Goal: Transaction & Acquisition: Download file/media

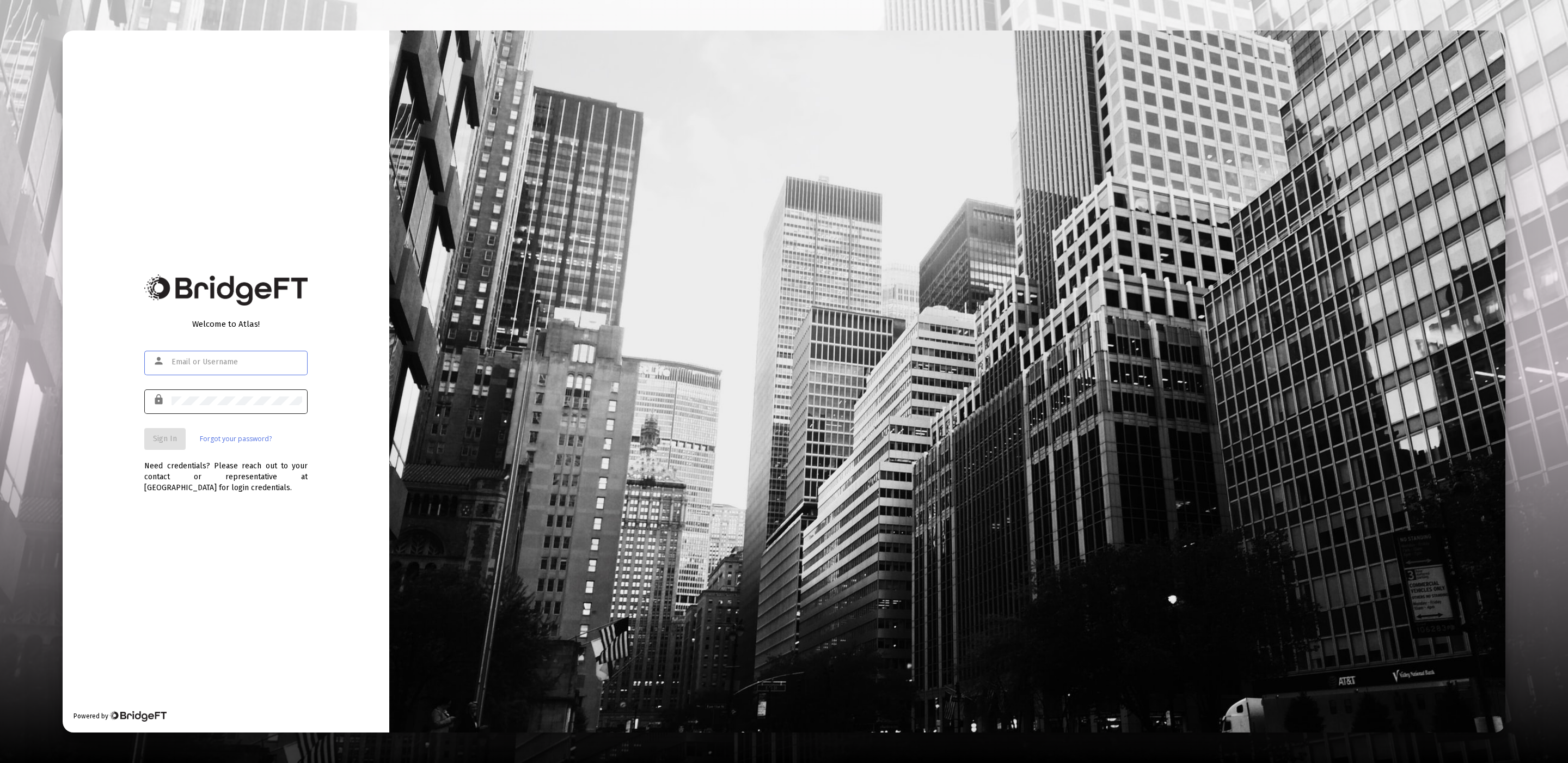
type input "[EMAIL_ADDRESS][DOMAIN_NAME]"
click at [174, 392] on div at bounding box center [237, 400] width 131 height 27
click at [168, 434] on span "Sign In" at bounding box center [164, 439] width 24 height 9
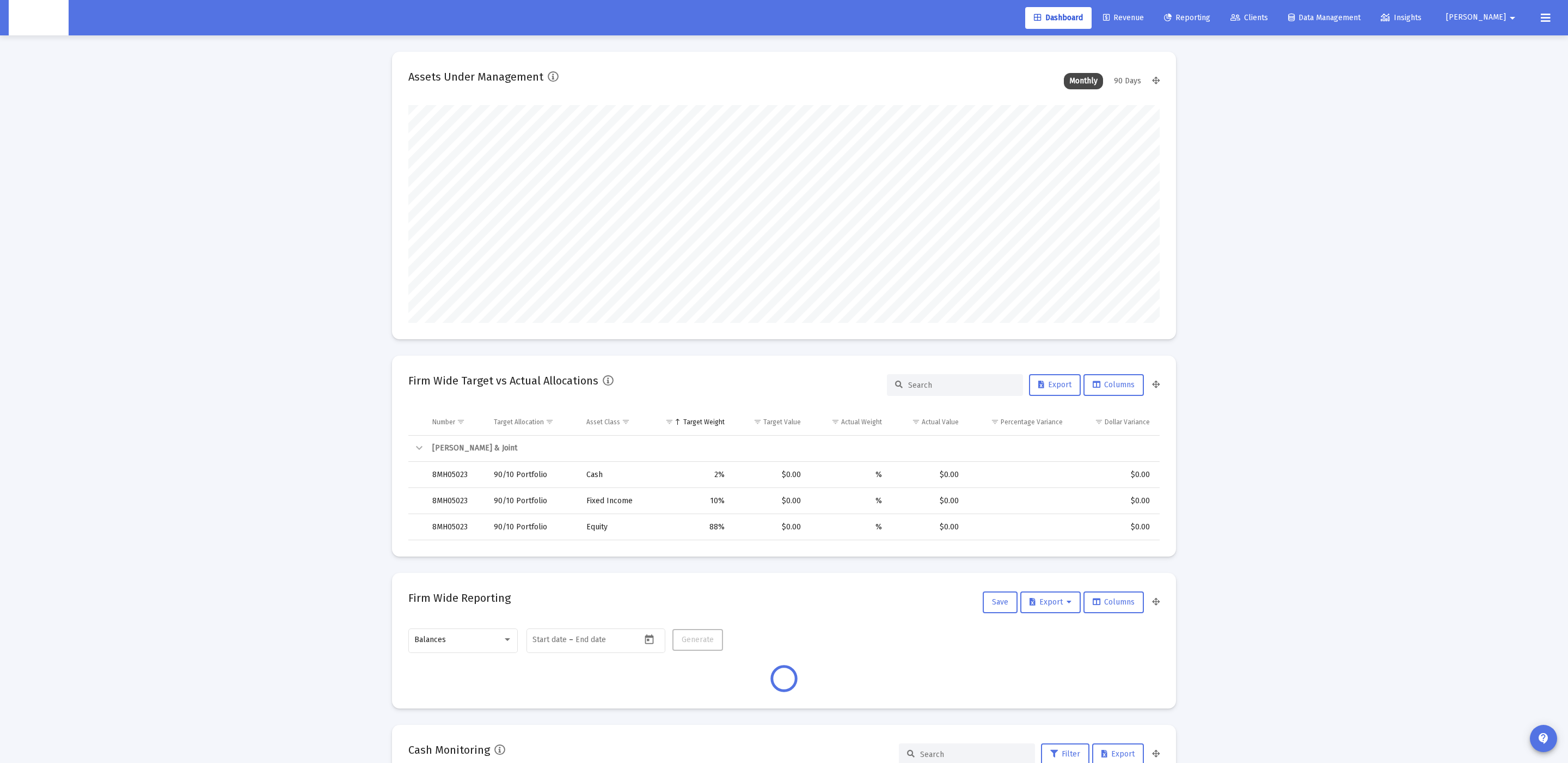
scroll to position [217, 405]
type input "[DATE]"
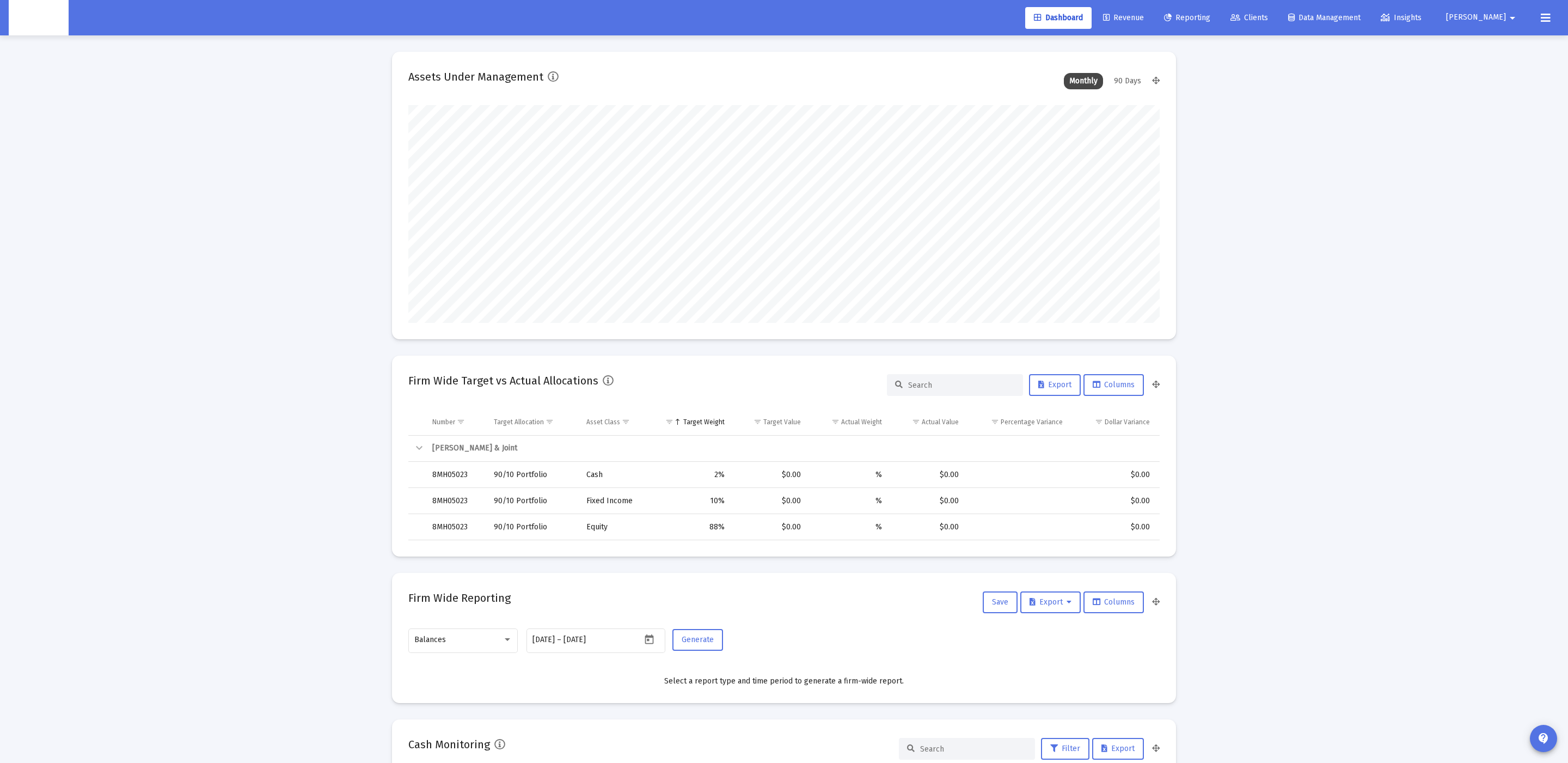
click at [1218, 9] on link "Reporting" at bounding box center [1187, 18] width 64 height 22
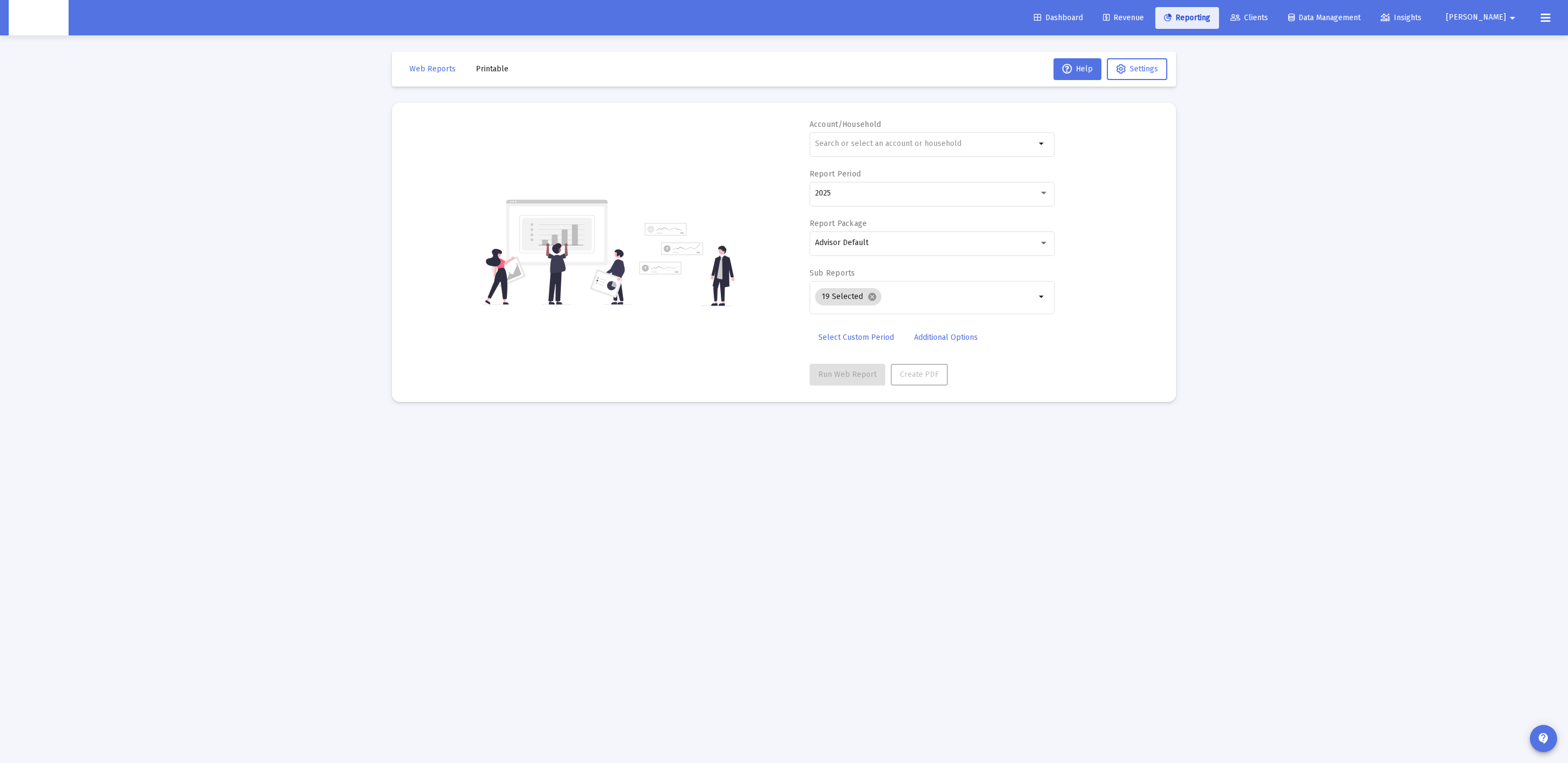
click at [1277, 9] on link "Clients" at bounding box center [1249, 18] width 55 height 22
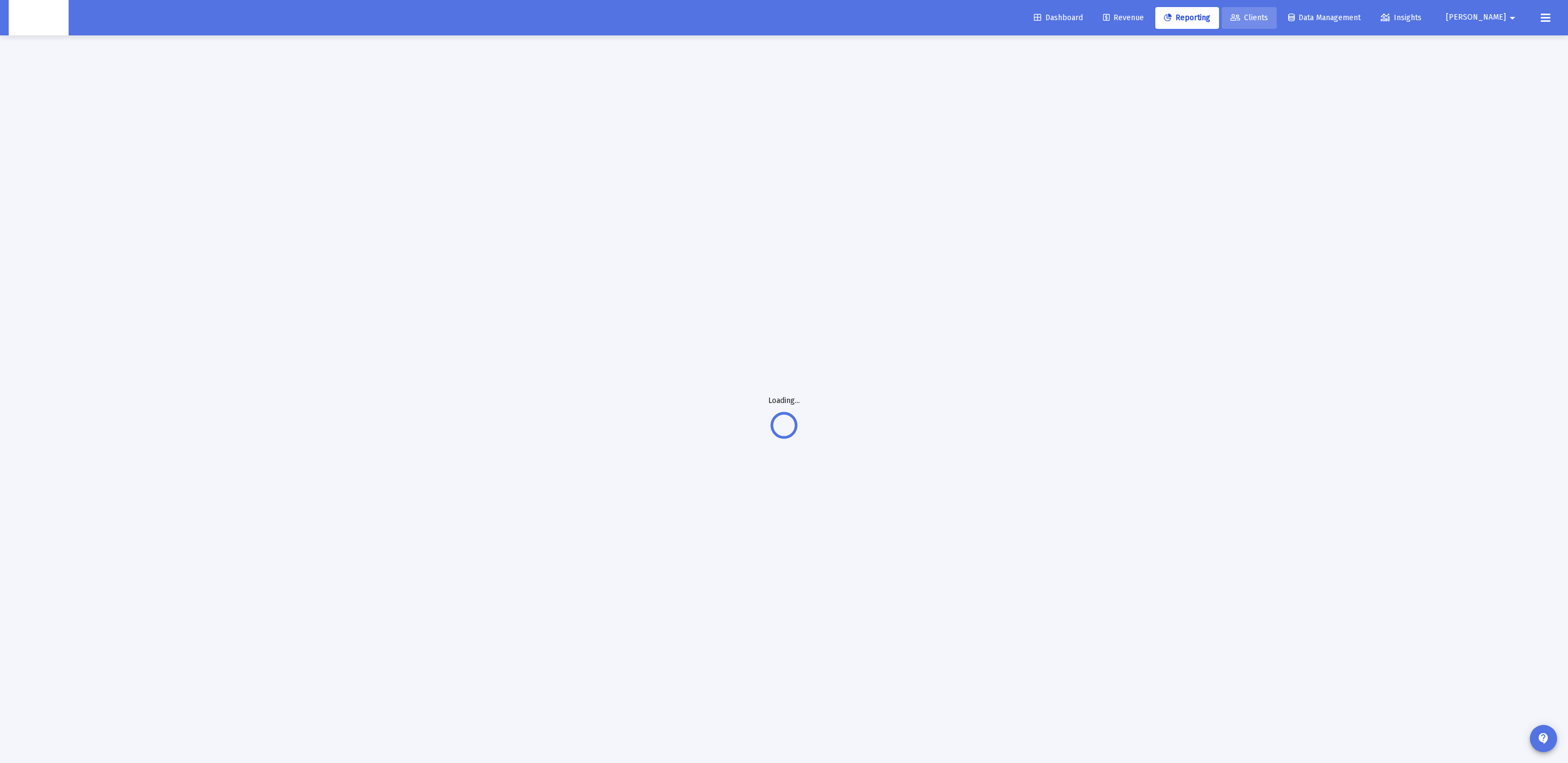
click at [1240, 17] on icon at bounding box center [1235, 18] width 10 height 8
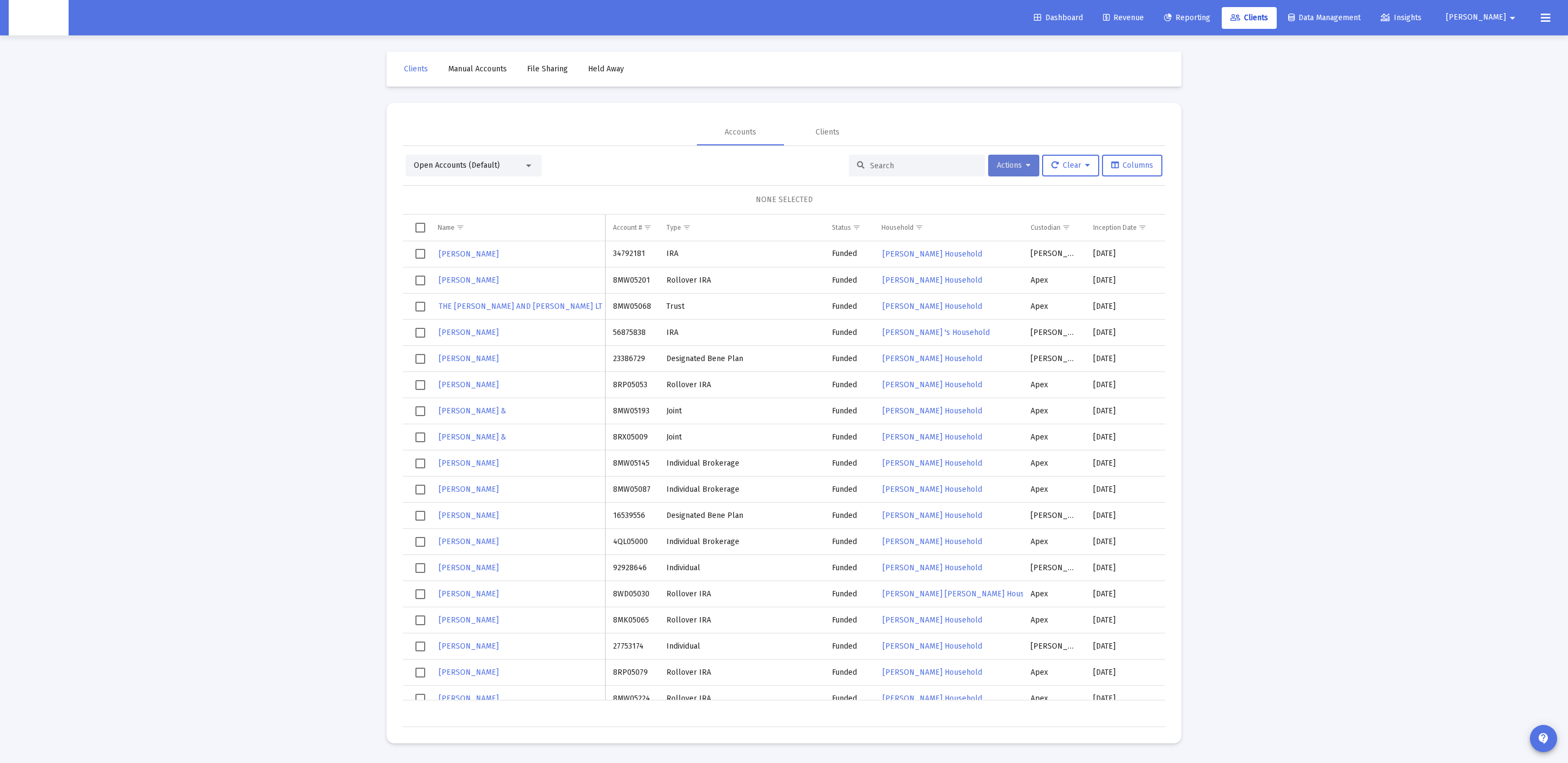
click at [1030, 161] on button "Actions" at bounding box center [1013, 165] width 51 height 22
click at [1142, 241] on button "Export All Rows" at bounding box center [1134, 246] width 74 height 26
click at [1021, 163] on span "Actions" at bounding box center [1013, 165] width 34 height 9
click at [1108, 246] on button "Export All Rows" at bounding box center [1134, 246] width 74 height 26
